Goal: Download file/media

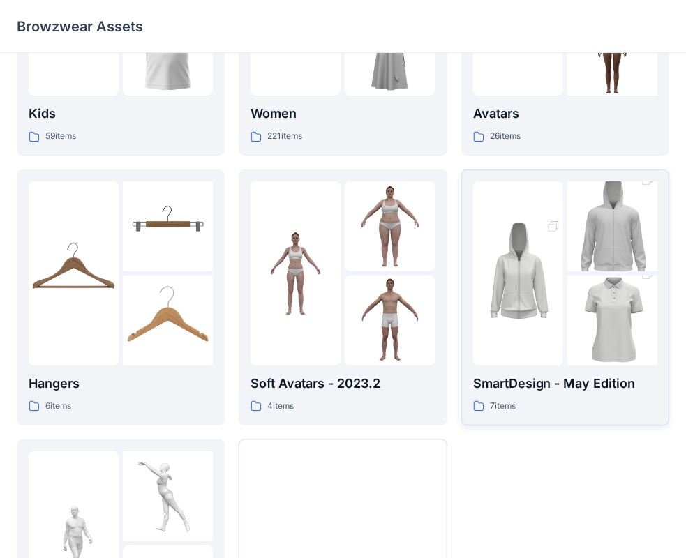
scroll to position [173, 0]
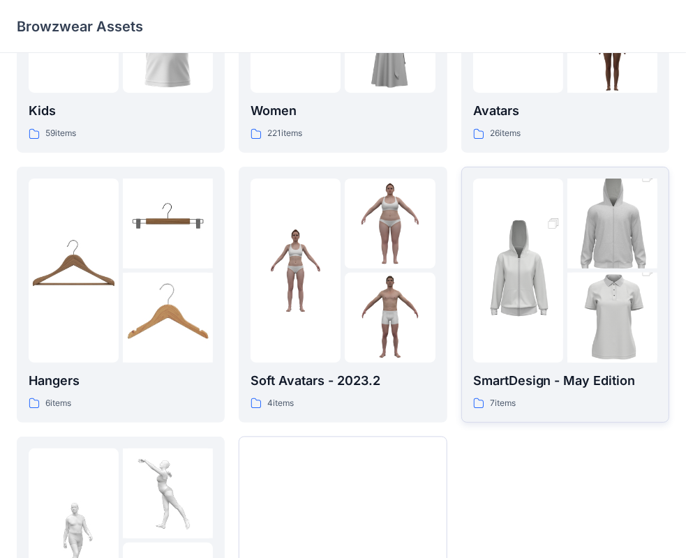
click at [556, 301] on img at bounding box center [518, 270] width 90 height 135
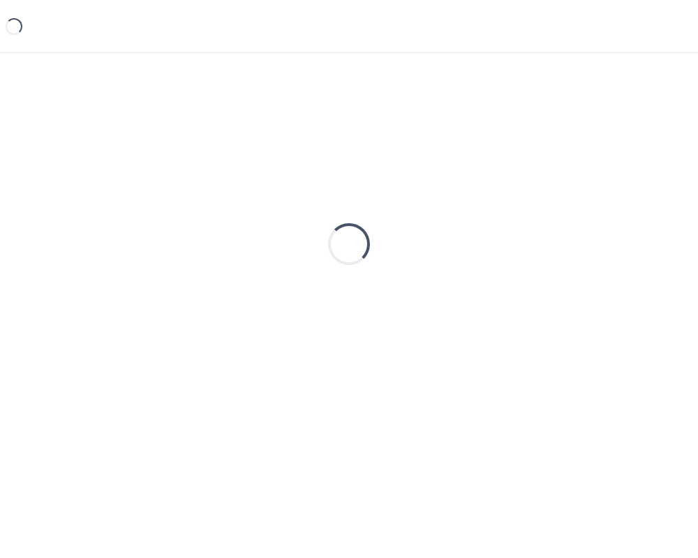
click at [556, 301] on div "Loading..." at bounding box center [349, 244] width 664 height 349
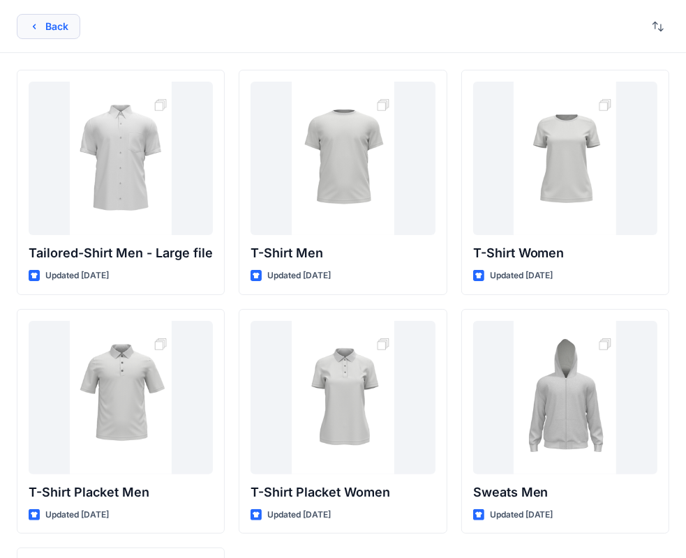
click at [44, 26] on button "Back" at bounding box center [48, 26] width 63 height 25
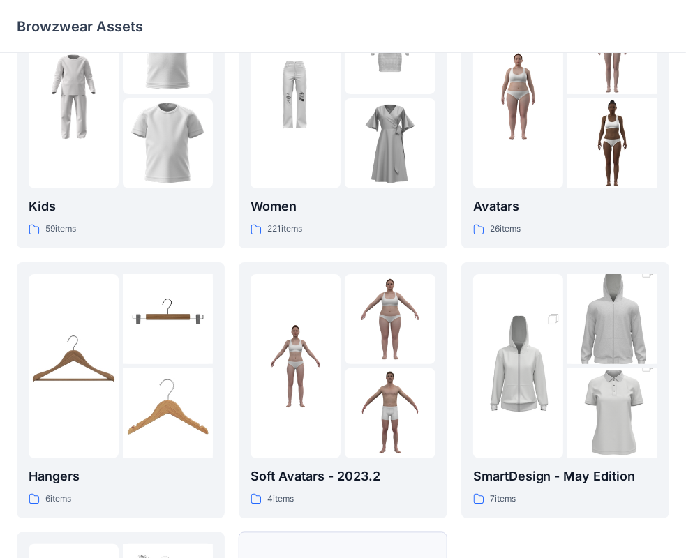
scroll to position [276, 0]
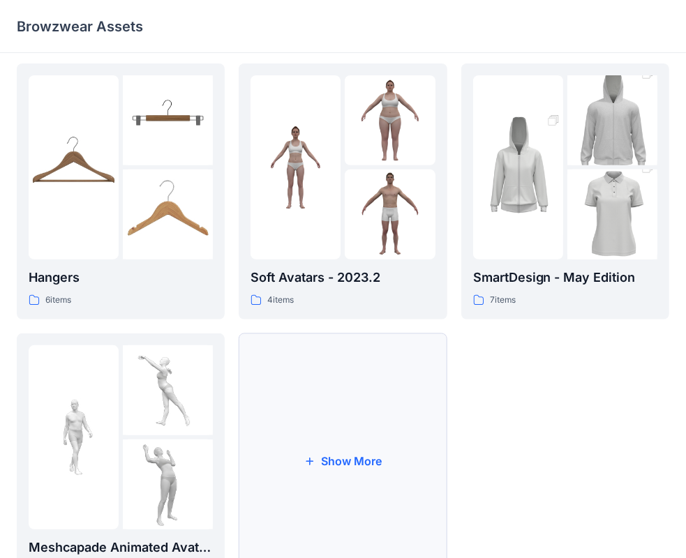
click at [342, 455] on button "Show More" at bounding box center [343, 461] width 208 height 256
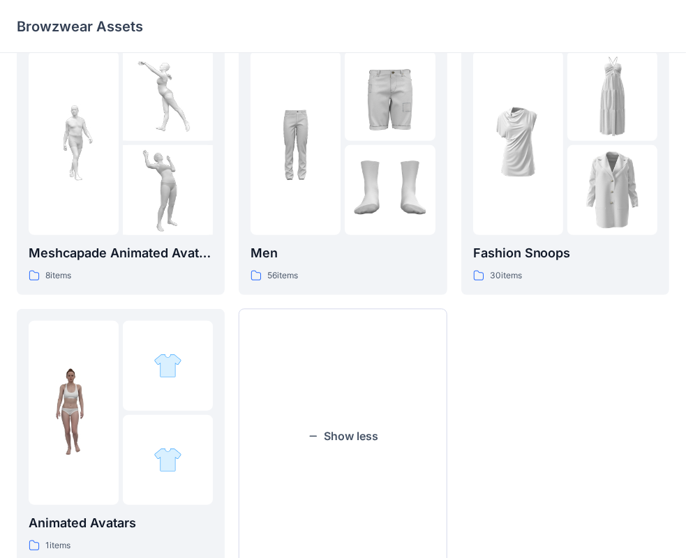
scroll to position [456, 0]
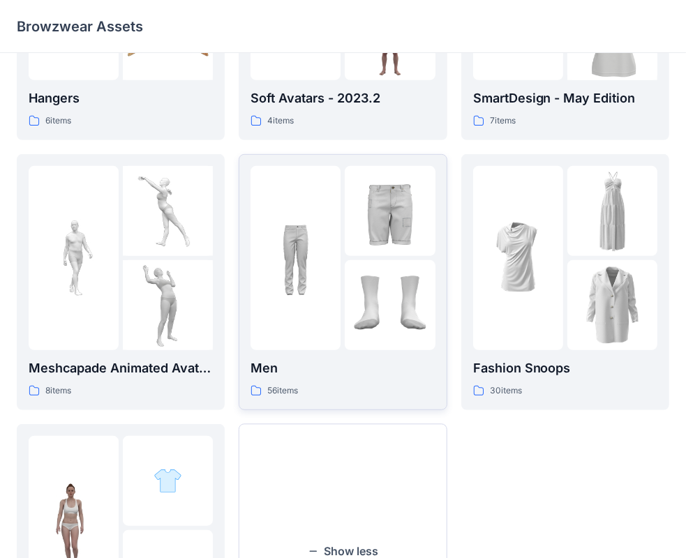
click at [338, 265] on img at bounding box center [295, 258] width 90 height 90
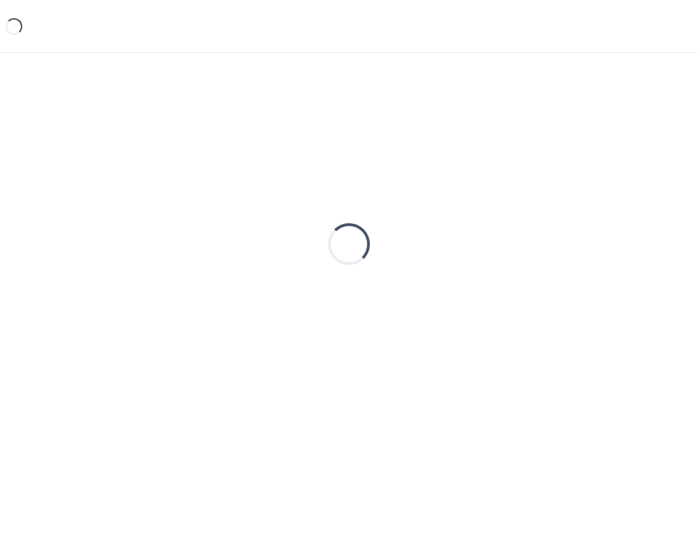
click at [338, 265] on div "Loading..." at bounding box center [349, 244] width 664 height 349
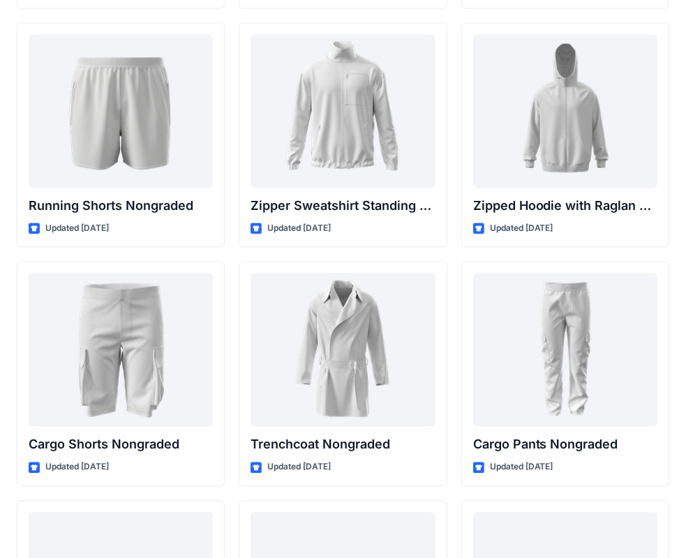
scroll to position [1677, 0]
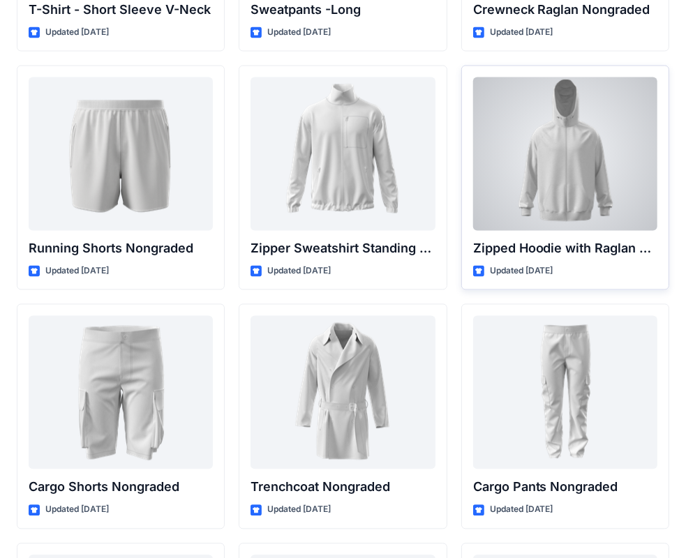
click at [586, 174] on div at bounding box center [565, 153] width 184 height 153
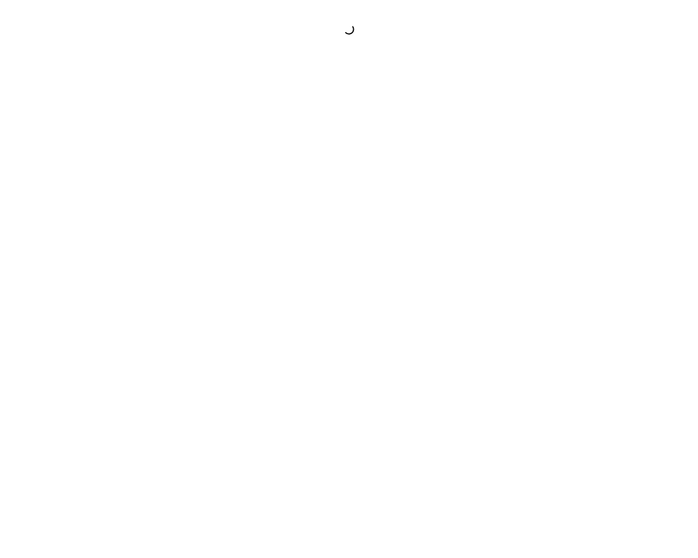
click at [586, 174] on div at bounding box center [349, 279] width 698 height 558
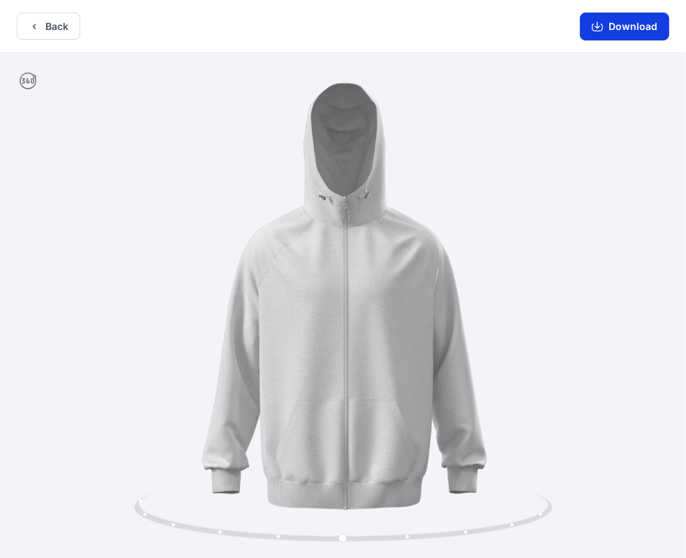
click at [595, 39] on button "Download" at bounding box center [624, 27] width 89 height 28
